Goal: Task Accomplishment & Management: Manage account settings

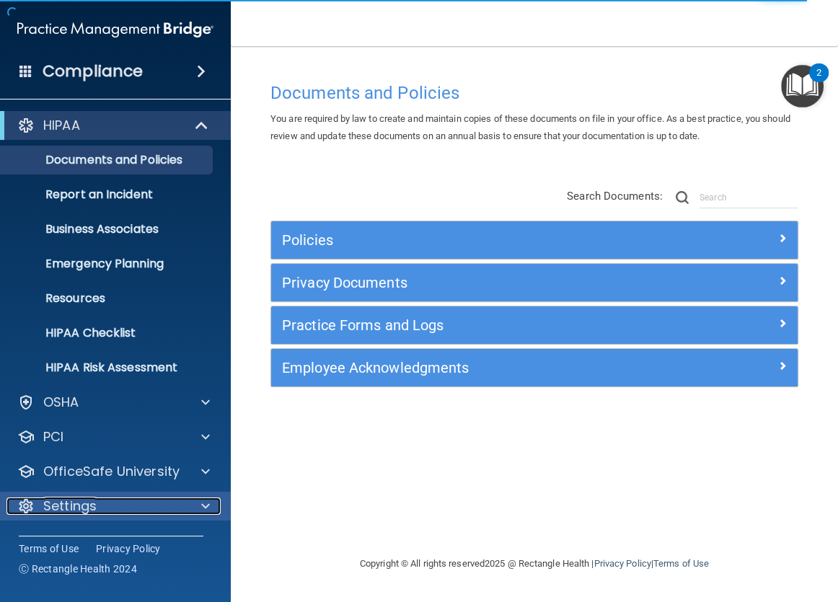
click at [67, 509] on p "Settings" at bounding box center [69, 506] width 53 height 17
click at [199, 503] on div at bounding box center [203, 506] width 36 height 17
click at [91, 508] on p "Settings" at bounding box center [69, 506] width 53 height 17
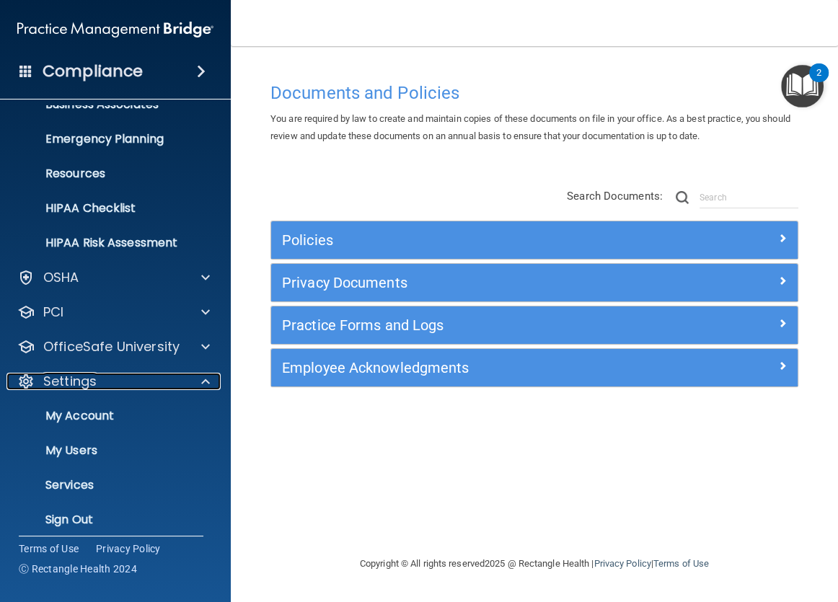
scroll to position [134, 0]
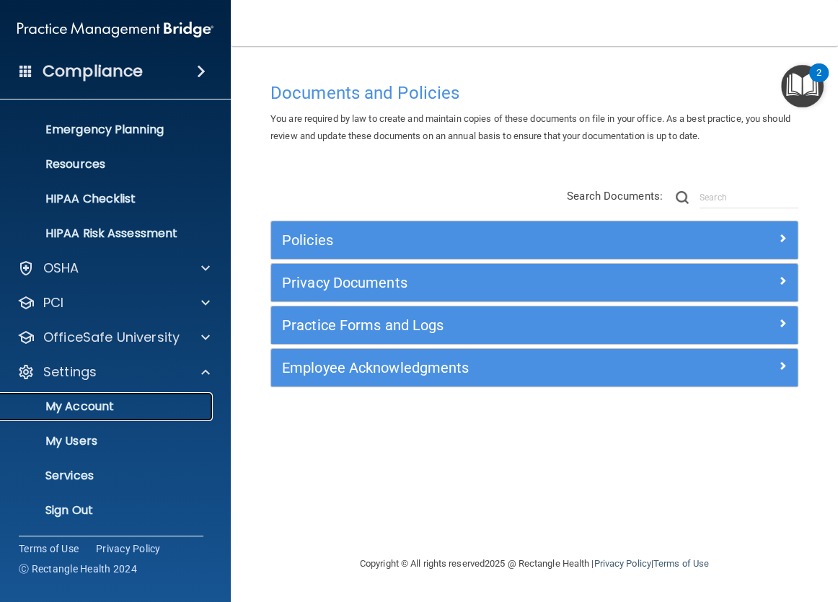
click at [72, 406] on p "My Account" at bounding box center [107, 407] width 197 height 14
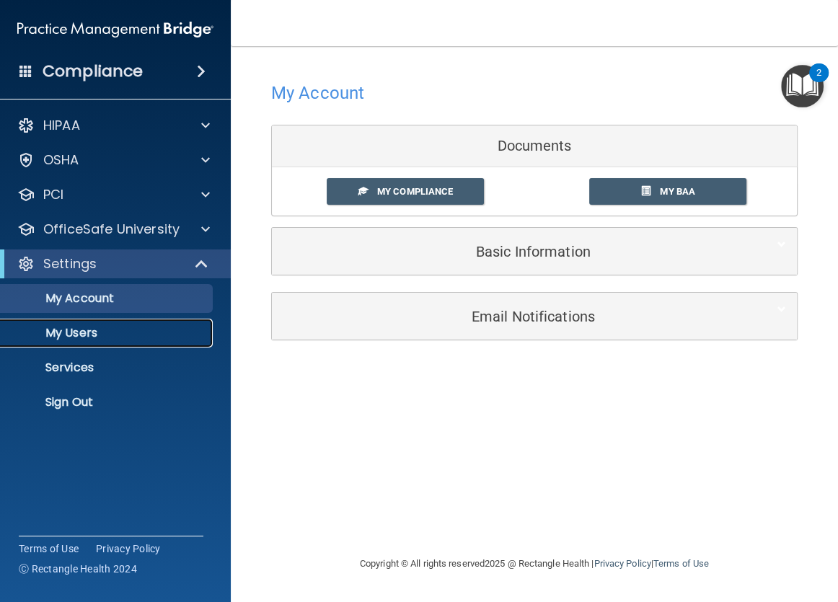
click at [82, 332] on p "My Users" at bounding box center [107, 333] width 197 height 14
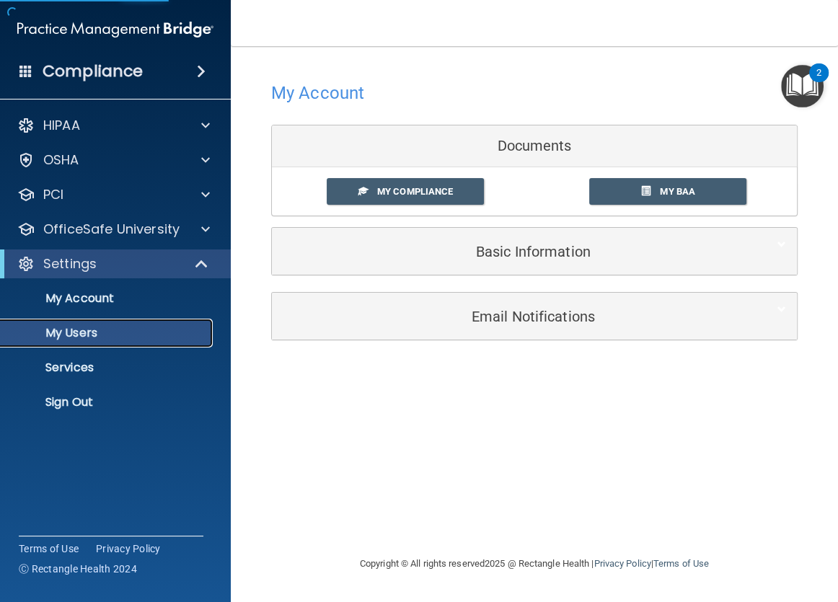
select select "20"
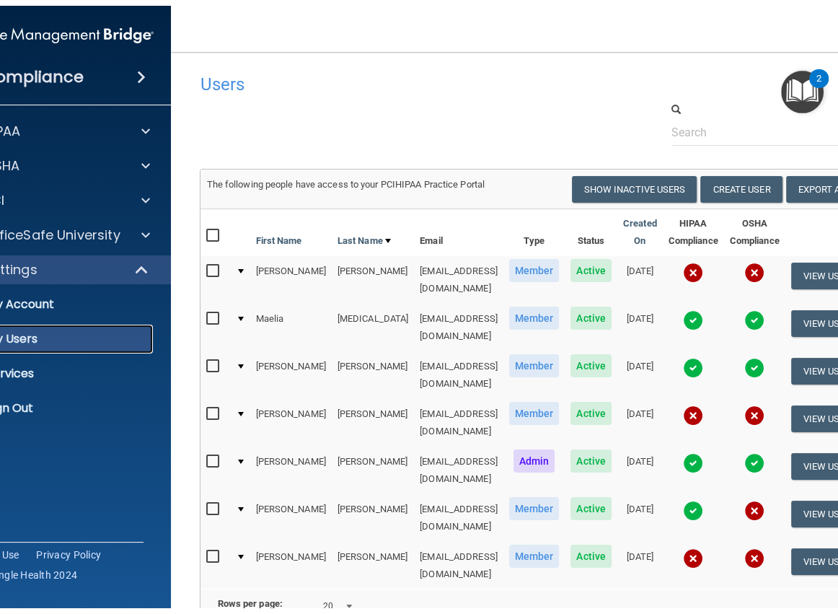
scroll to position [0, 5]
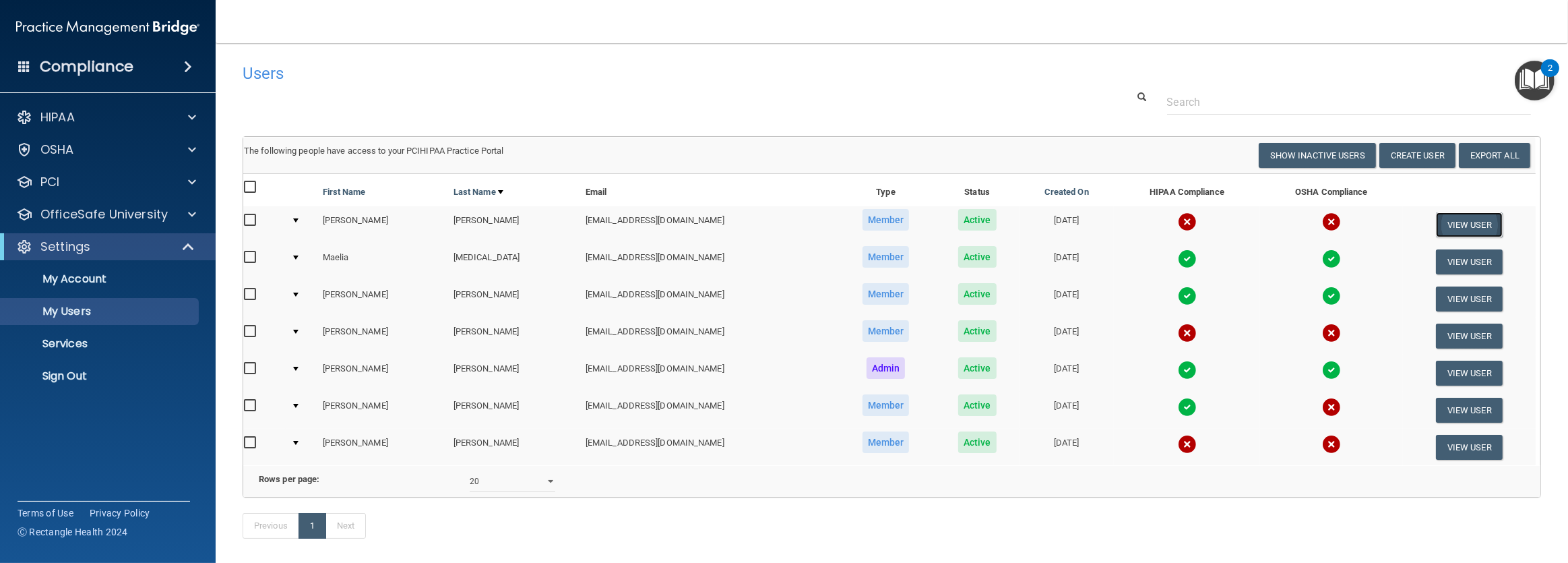
click at [782, 224] on button "View User" at bounding box center [1469, 224] width 66 height 25
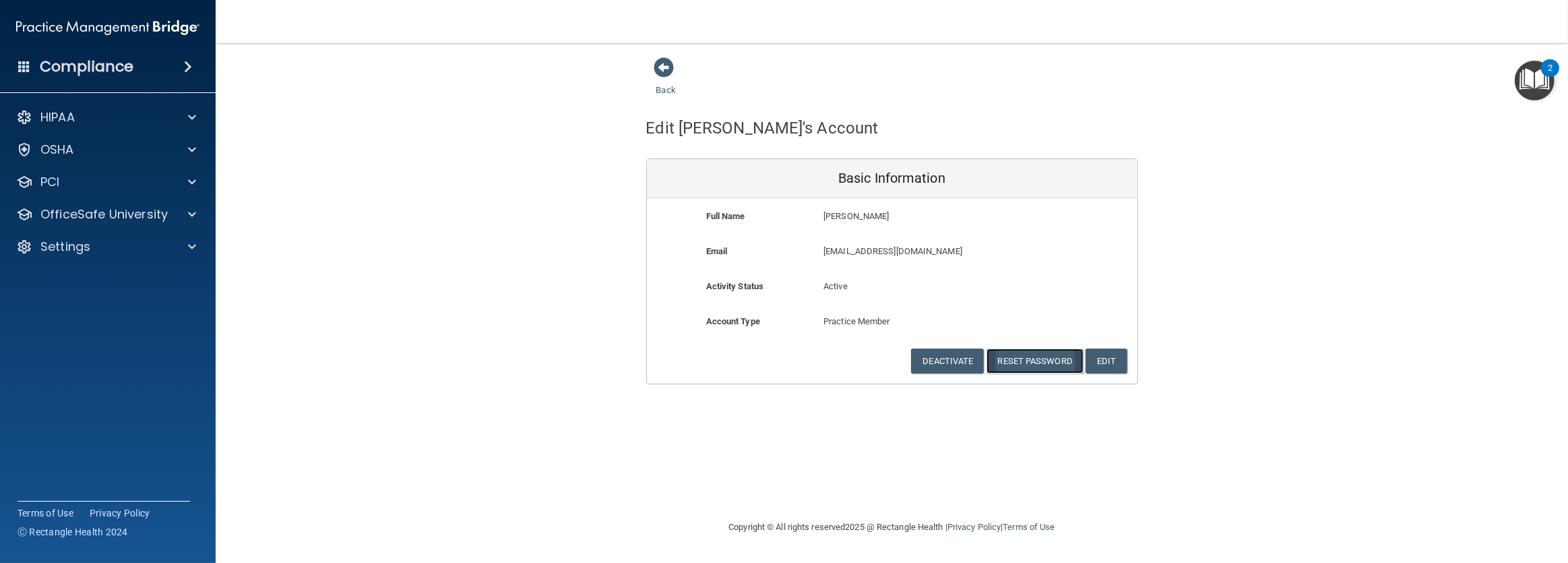
click at [782, 357] on button "Reset Password" at bounding box center [1035, 361] width 97 height 25
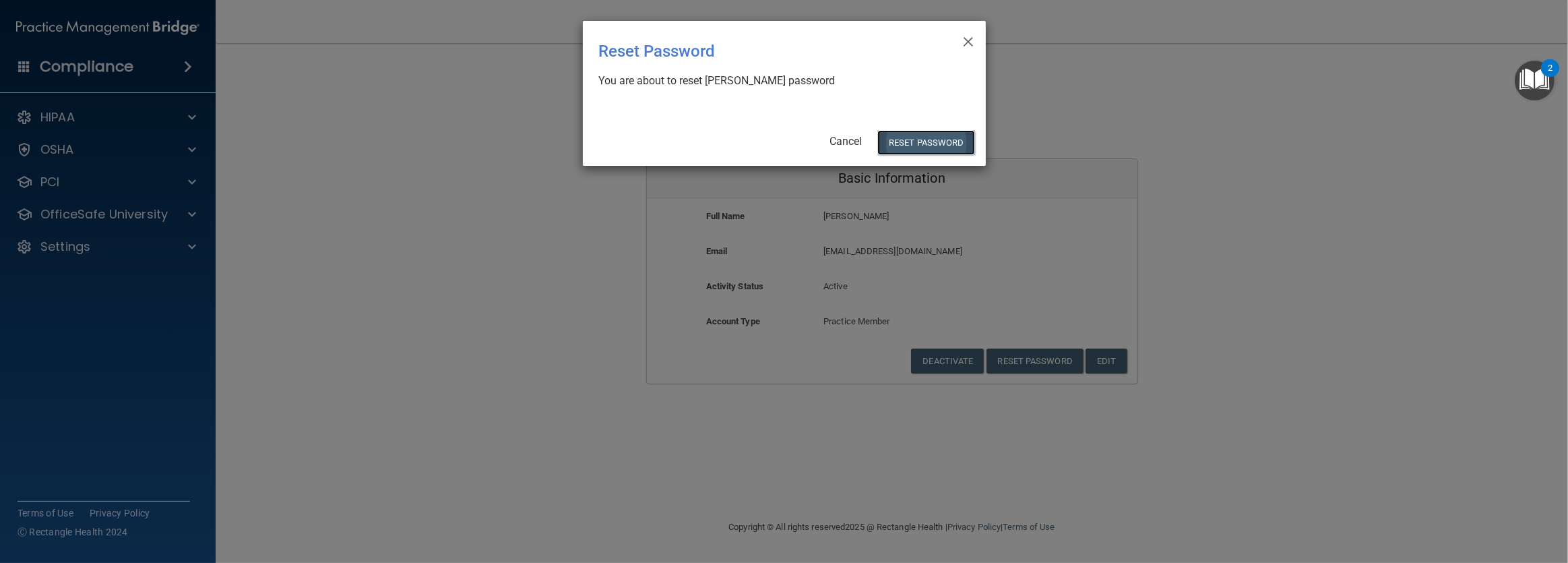
click at [782, 141] on button "Reset Password" at bounding box center [926, 142] width 97 height 25
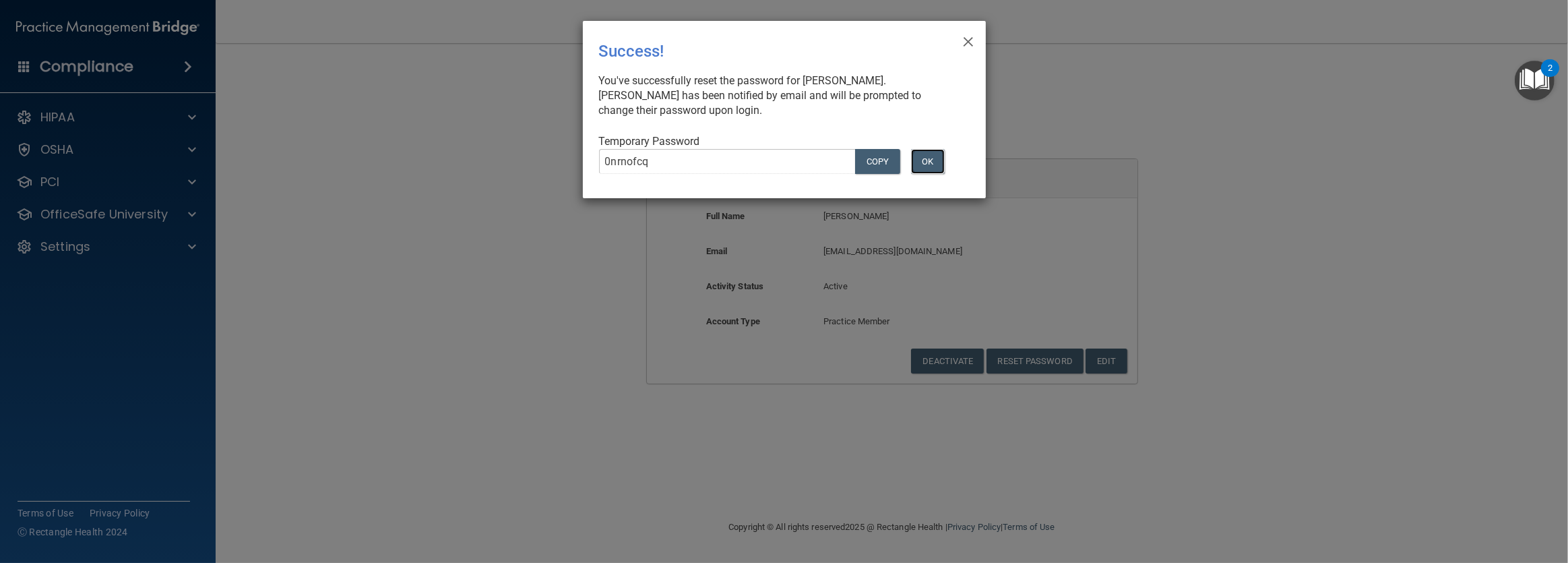
click at [782, 165] on button "OK" at bounding box center [928, 161] width 34 height 25
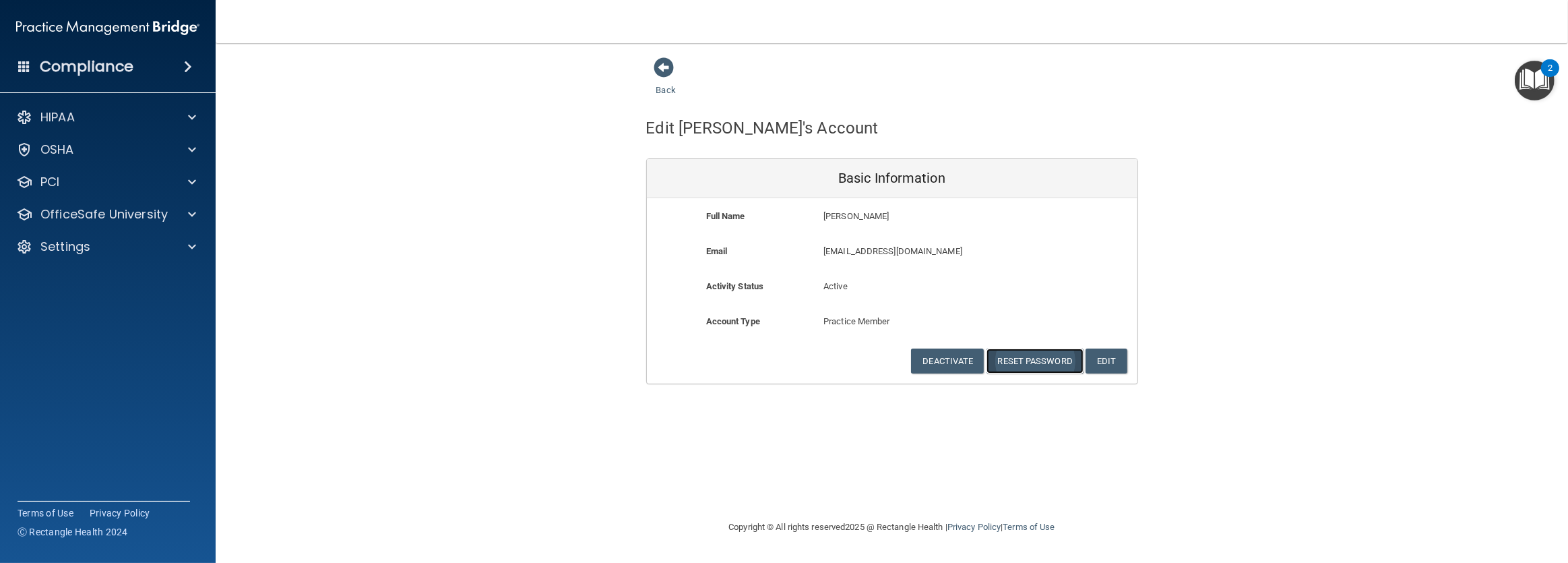
click at [782, 363] on button "Reset Password" at bounding box center [1035, 361] width 97 height 25
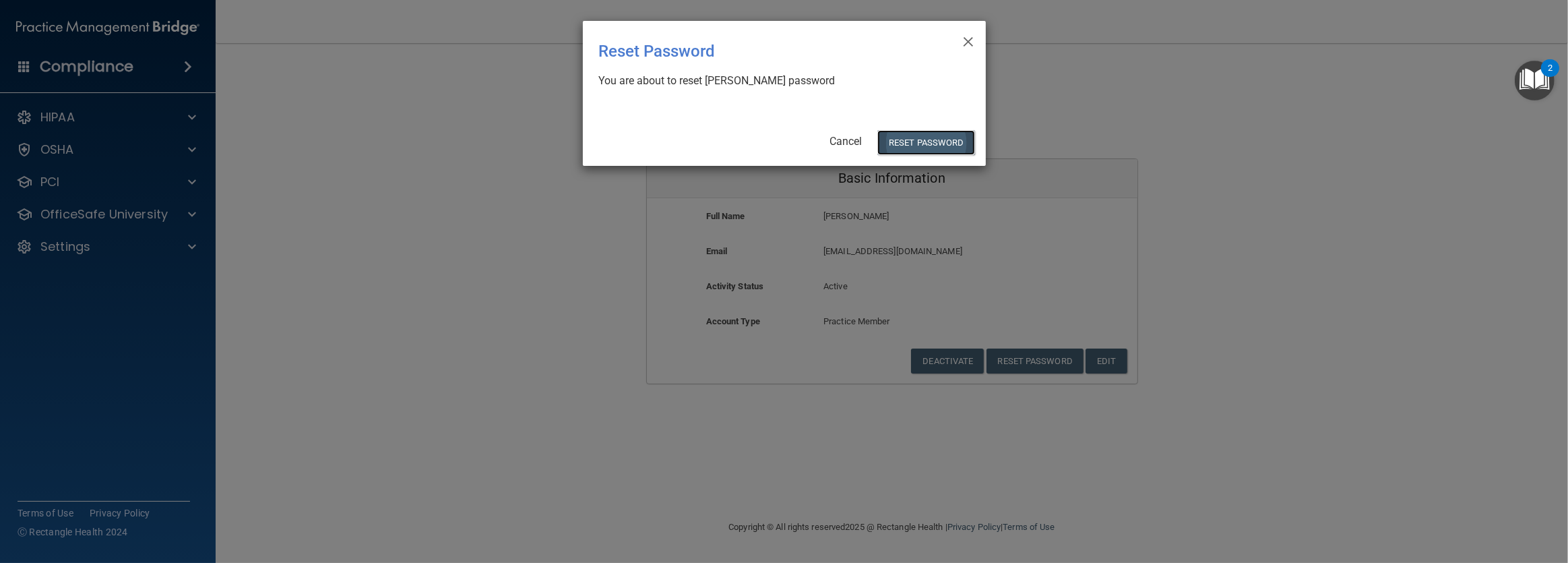
click at [782, 146] on button "Reset Password" at bounding box center [926, 142] width 97 height 25
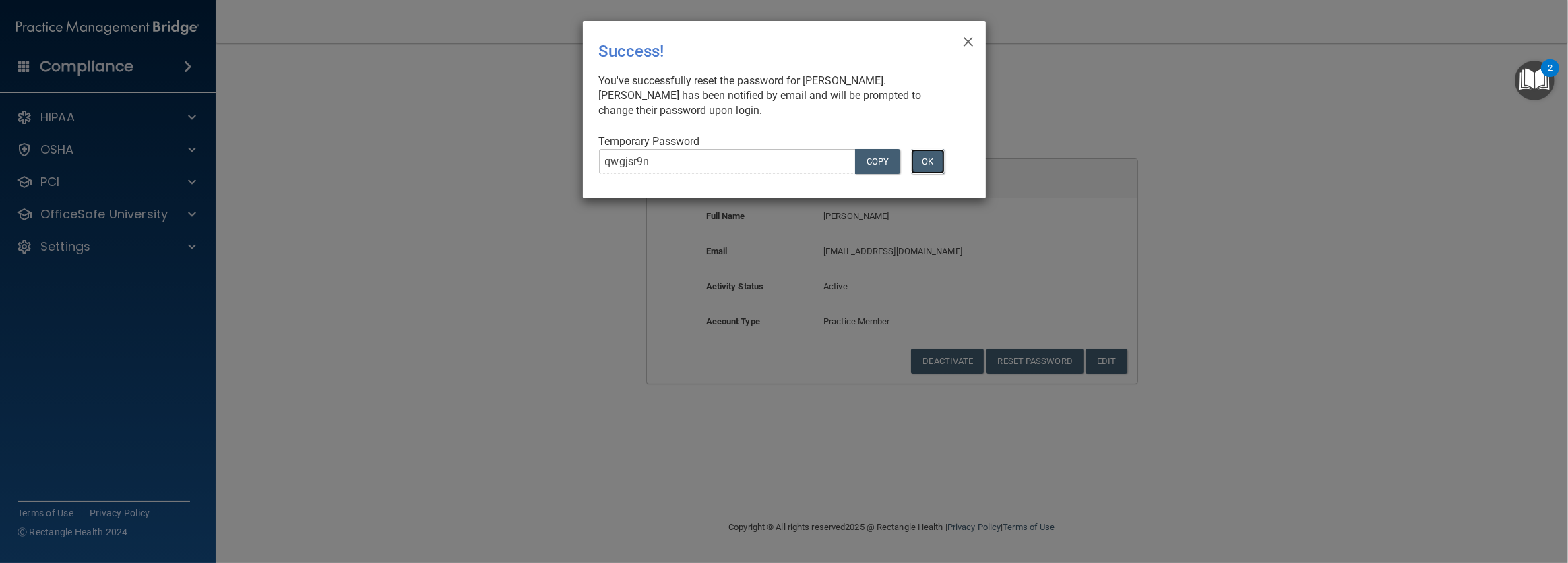
click at [782, 167] on button "OK" at bounding box center [928, 161] width 34 height 25
